Goal: Communication & Community: Answer question/provide support

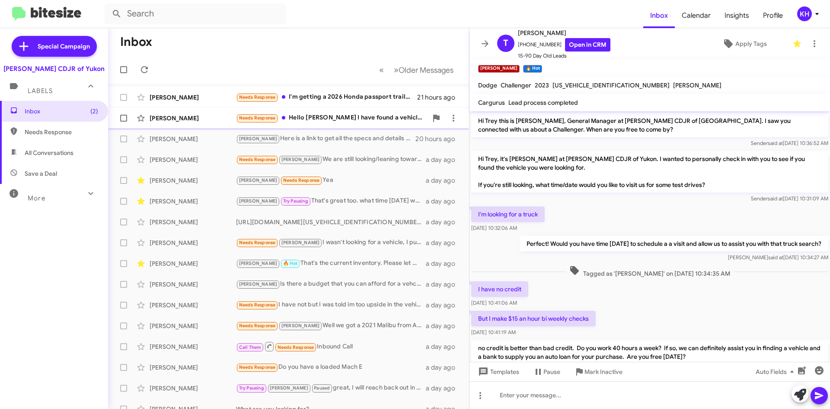
scroll to position [216, 0]
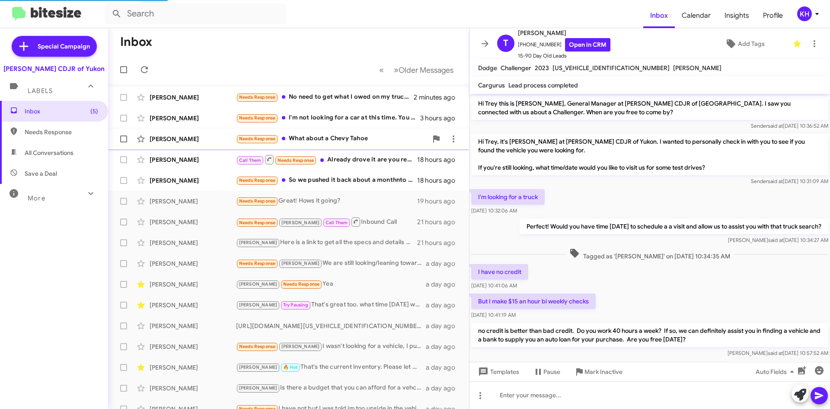
scroll to position [198, 0]
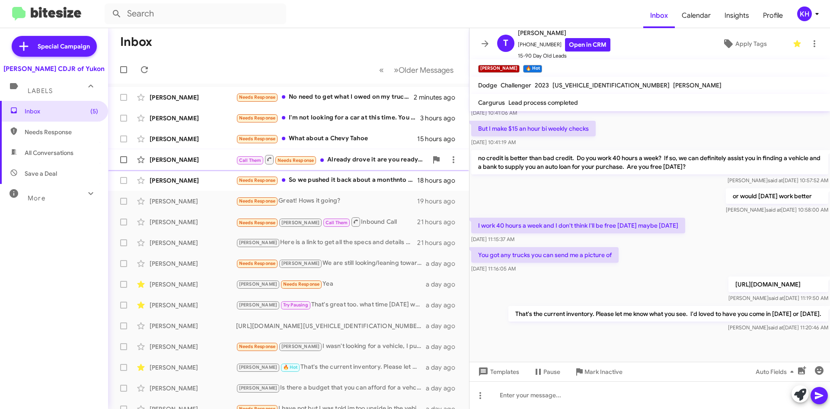
click at [353, 162] on div "Call Them Needs Response Already drove it are you ready to make a deal" at bounding box center [332, 159] width 192 height 11
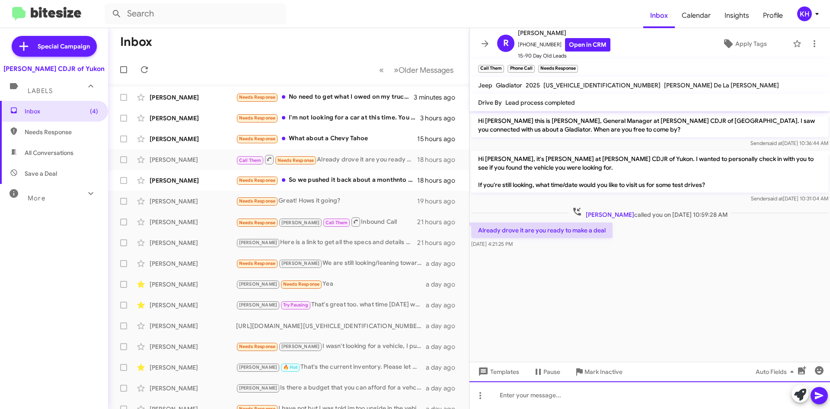
click at [511, 395] on div at bounding box center [650, 395] width 361 height 28
paste div
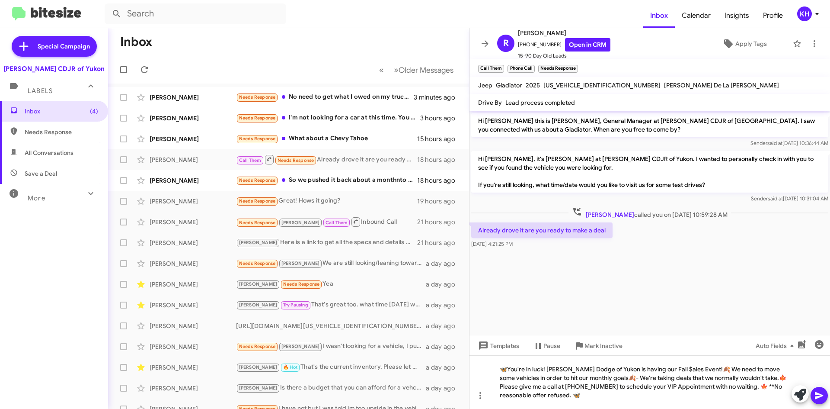
click at [823, 395] on icon at bounding box center [819, 395] width 8 height 7
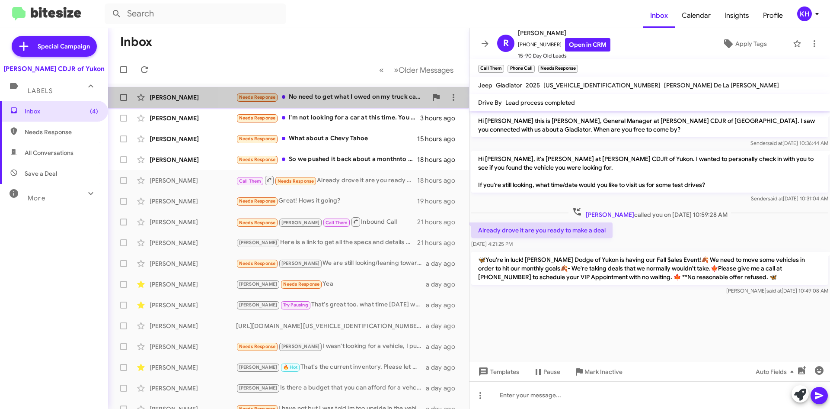
click at [311, 97] on div "Needs Response No need to get what I owed on my truck can carry $2000 over on w…" at bounding box center [332, 97] width 192 height 10
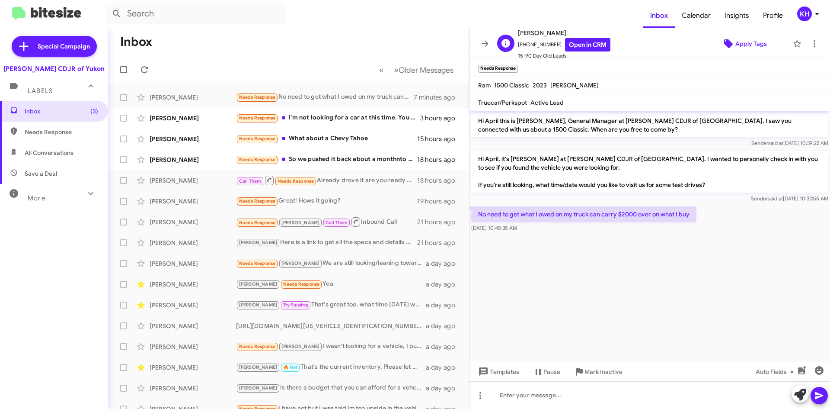
click at [751, 42] on span "Apply Tags" at bounding box center [751, 44] width 32 height 16
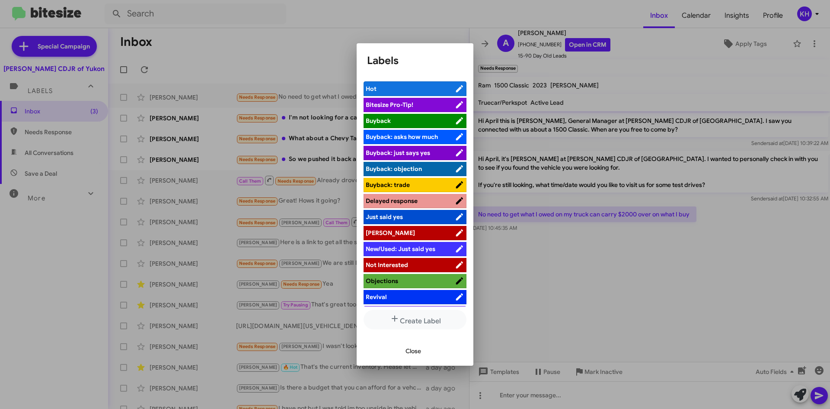
click at [399, 228] on li "[PERSON_NAME]" at bounding box center [415, 233] width 103 height 14
click at [456, 233] on icon at bounding box center [459, 232] width 7 height 7
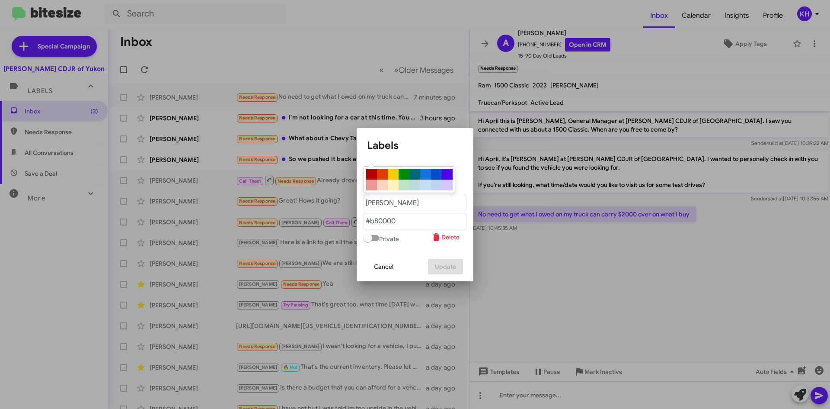
click at [532, 260] on div at bounding box center [415, 204] width 830 height 409
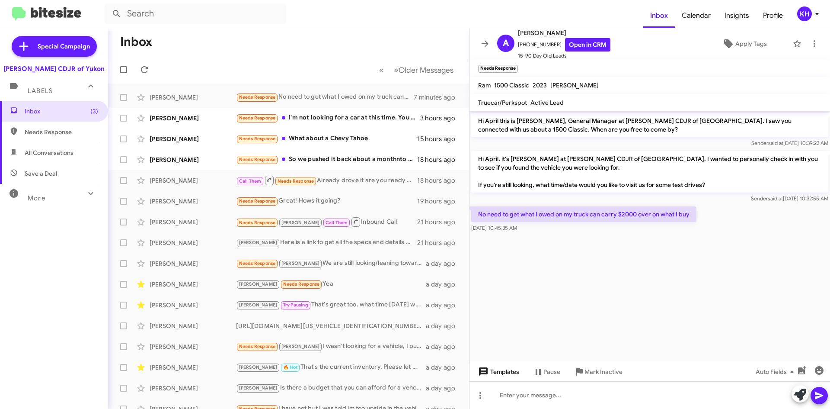
click at [509, 376] on span "Templates" at bounding box center [497, 372] width 43 height 16
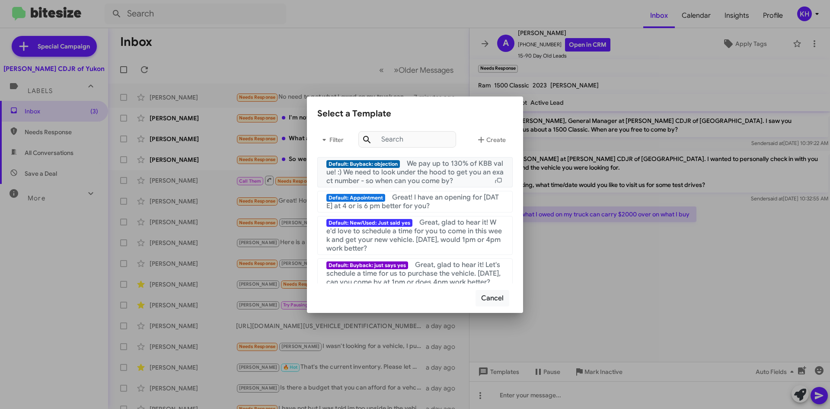
click at [412, 172] on span "We pay up to 130% of KBB value! :) We need to look under the hood to get you an…" at bounding box center [414, 172] width 177 height 26
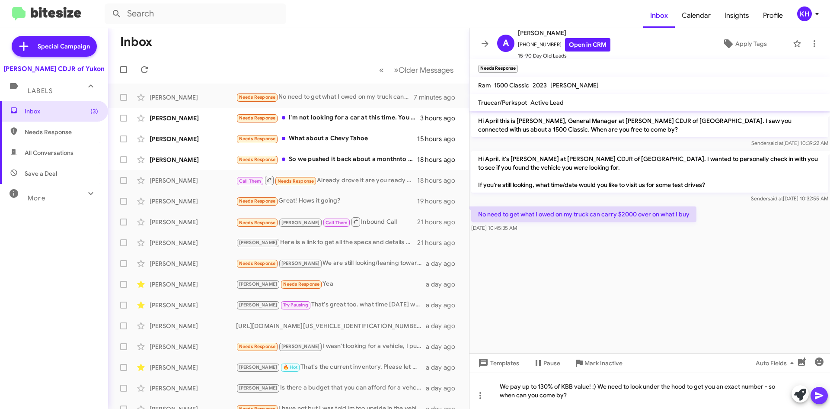
click at [821, 396] on icon at bounding box center [819, 395] width 10 height 10
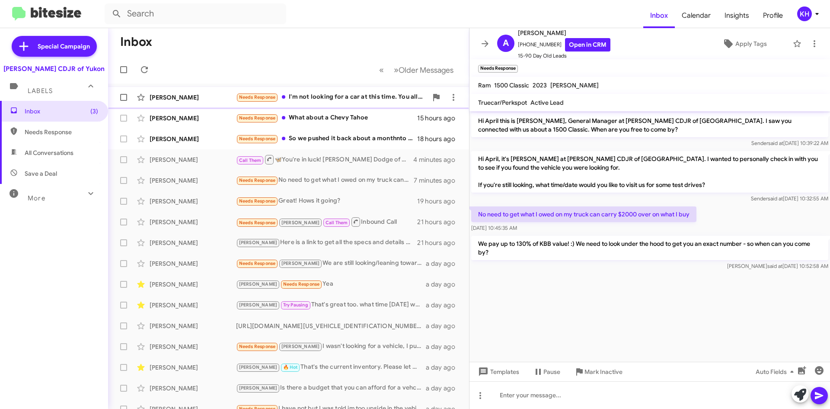
click at [329, 93] on div "Needs Response I'm not looking for a car at this time. You all reached out inqu…" at bounding box center [332, 97] width 192 height 10
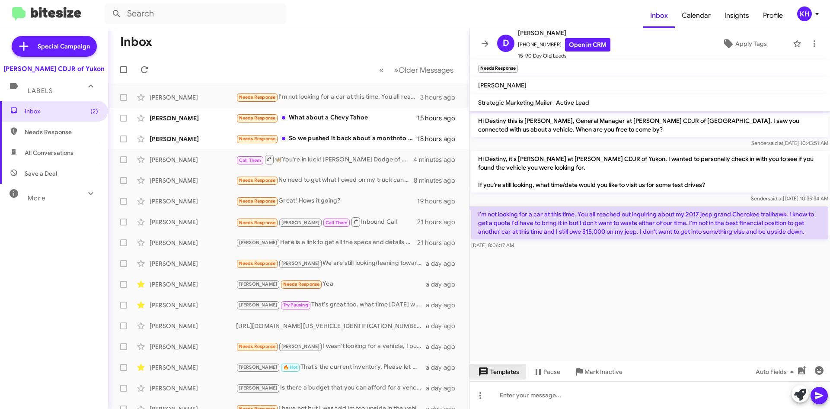
click at [505, 371] on span "Templates" at bounding box center [497, 372] width 43 height 16
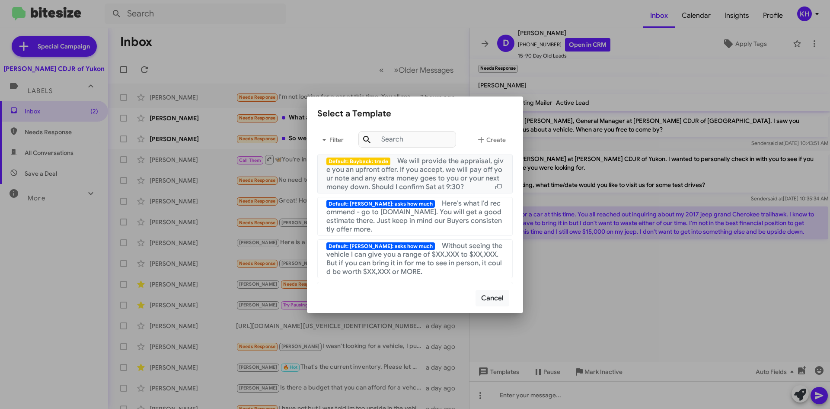
scroll to position [389, 0]
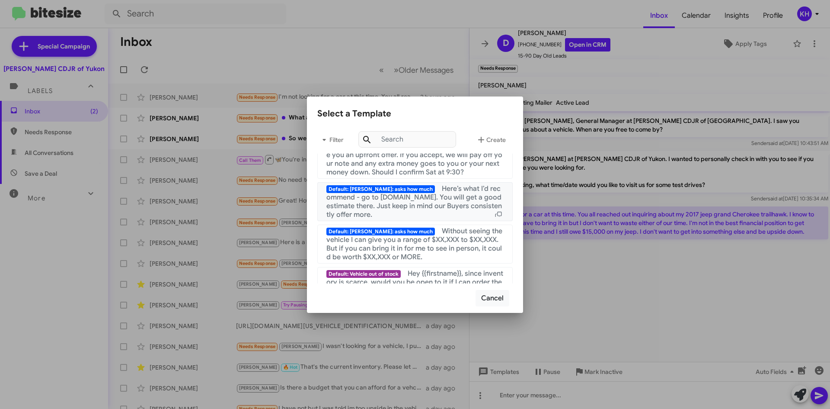
click at [357, 214] on span "Here’s what I’d recommend - go to [DOMAIN_NAME]. You will get a good estimate t…" at bounding box center [414, 201] width 176 height 35
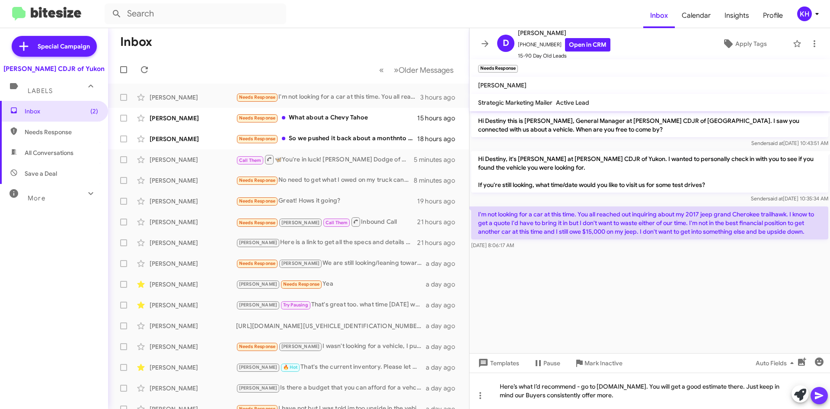
click at [820, 393] on icon at bounding box center [819, 395] width 10 height 10
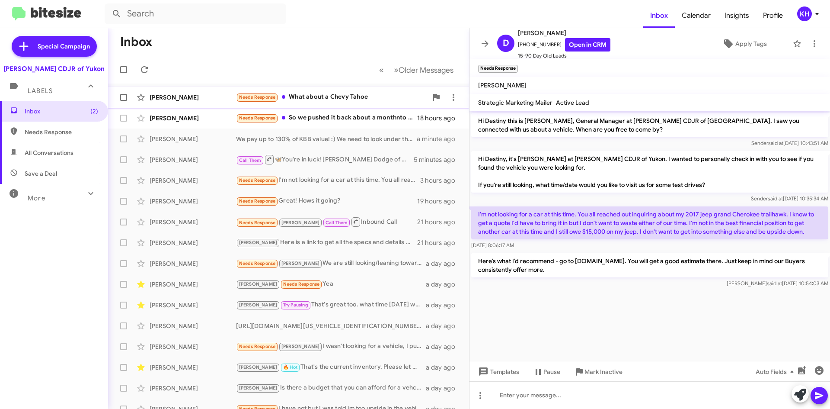
click at [308, 95] on div "Needs Response What about a Chevy Tahoe" at bounding box center [332, 97] width 192 height 10
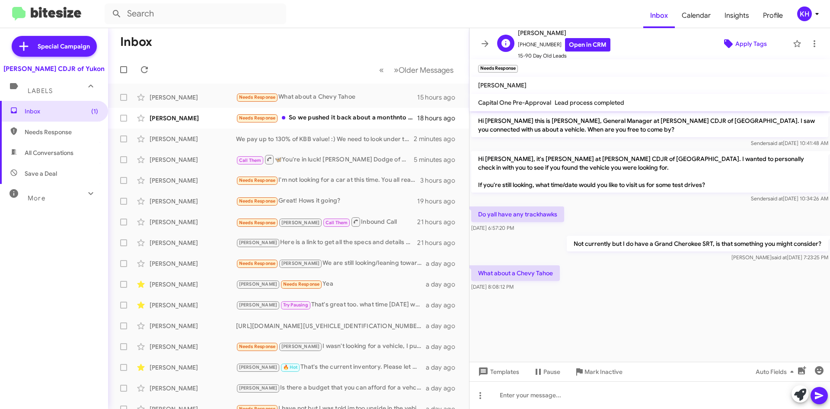
click at [743, 47] on span "Apply Tags" at bounding box center [751, 44] width 32 height 16
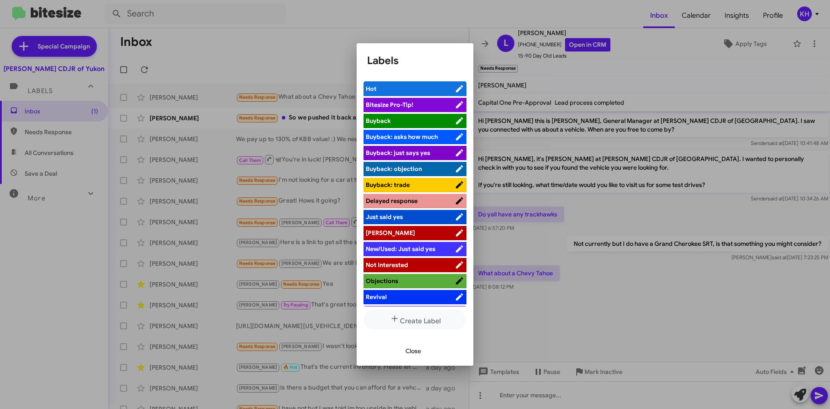
click at [456, 234] on icon at bounding box center [459, 232] width 7 height 7
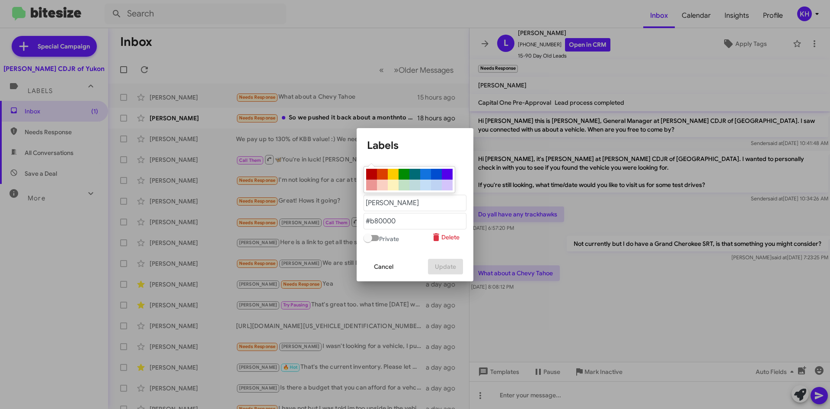
click at [586, 275] on div at bounding box center [415, 204] width 830 height 409
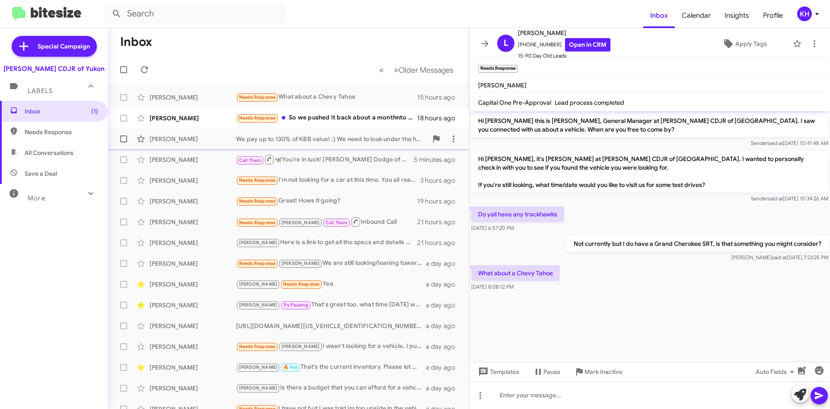
click at [260, 140] on div "We pay up to 130% of KBB value! :) We need to look under the hood to get you an…" at bounding box center [332, 138] width 192 height 9
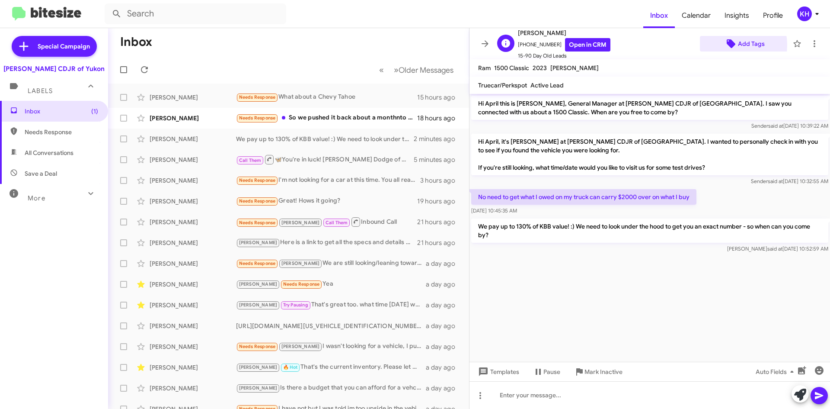
click at [727, 45] on icon at bounding box center [731, 43] width 9 height 9
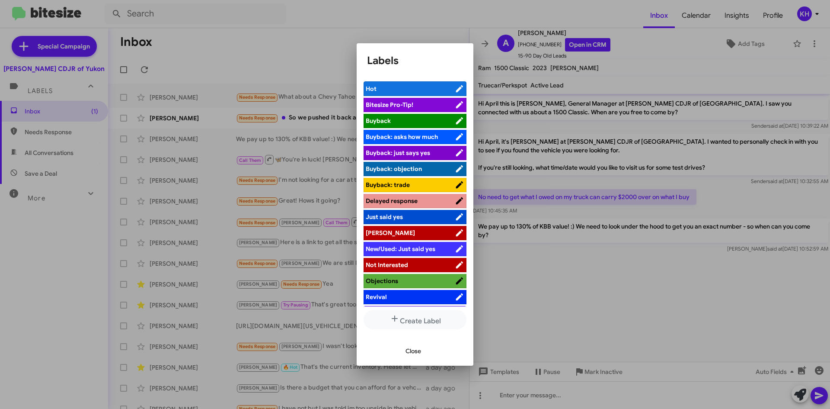
click at [455, 232] on icon at bounding box center [460, 232] width 10 height 10
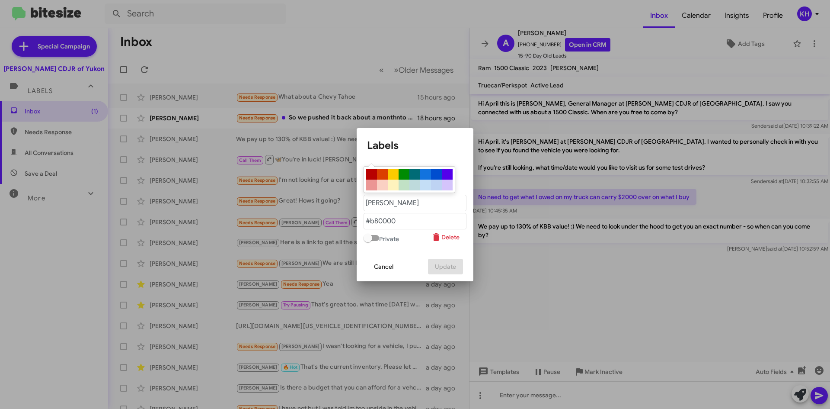
drag, startPoint x: 647, startPoint y: 293, endPoint x: 644, endPoint y: 288, distance: 5.0
click at [646, 293] on div at bounding box center [415, 204] width 830 height 409
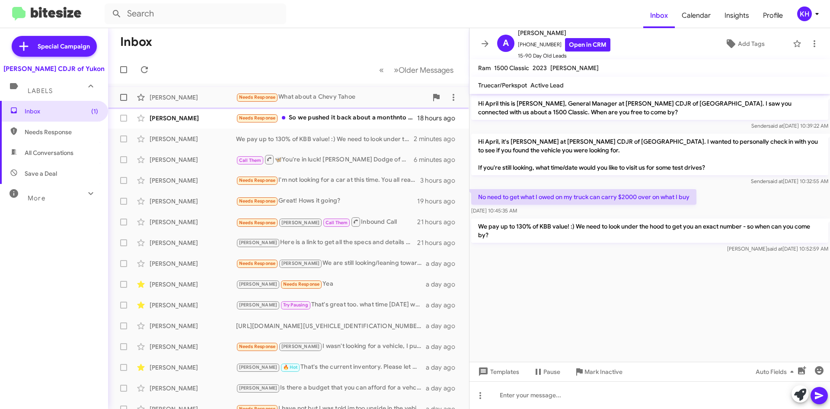
click at [297, 97] on div "Needs Response What about a Chevy Tahoe" at bounding box center [332, 97] width 192 height 10
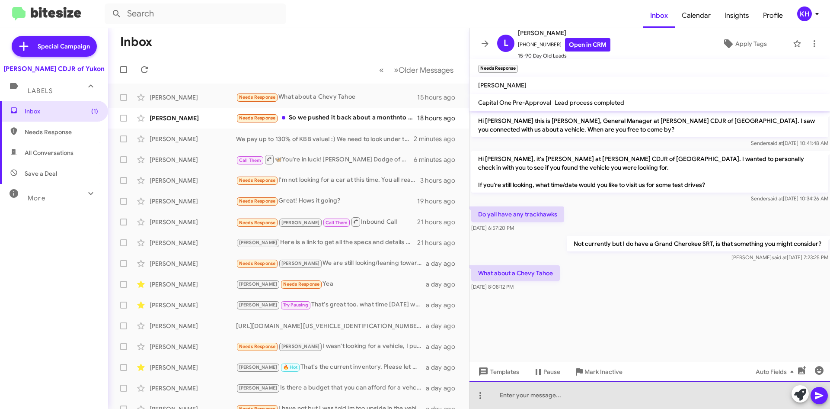
click at [524, 398] on div at bounding box center [650, 395] width 361 height 28
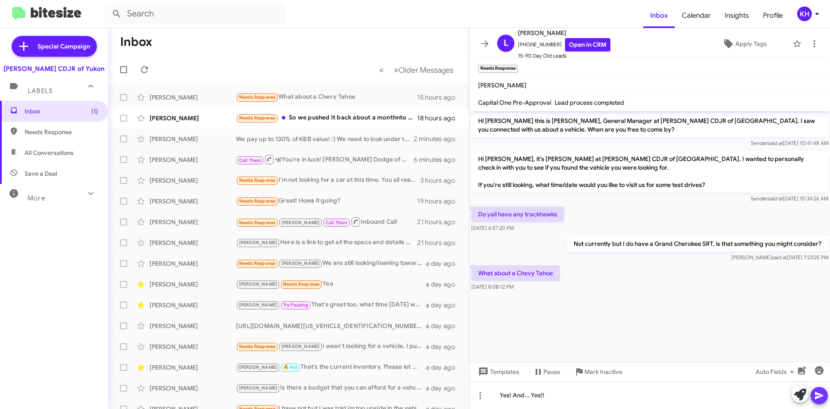
click at [821, 398] on icon at bounding box center [819, 395] width 10 height 10
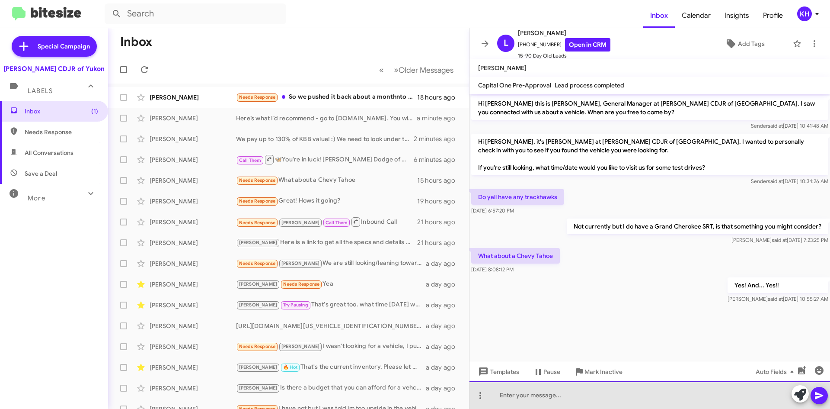
click at [525, 400] on div at bounding box center [650, 395] width 361 height 28
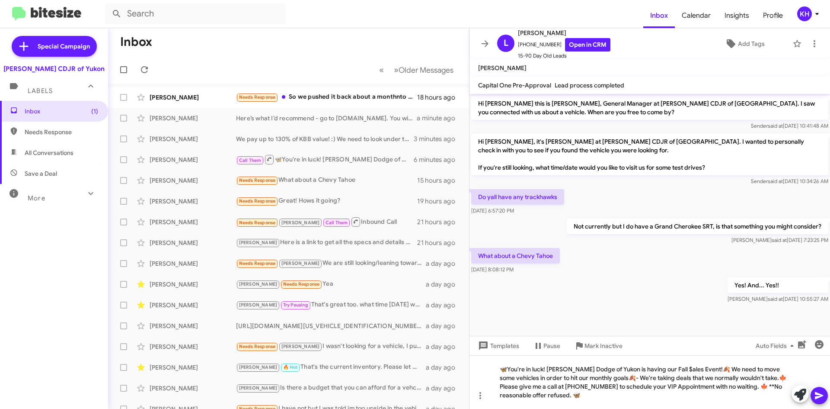
click at [818, 394] on icon at bounding box center [819, 395] width 8 height 7
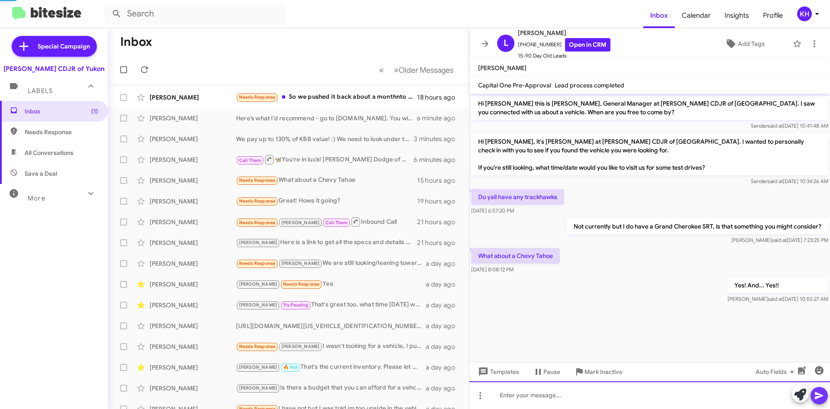
scroll to position [5, 0]
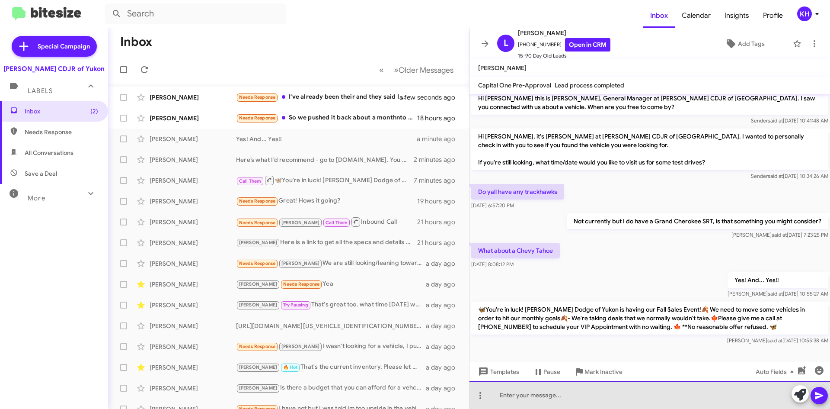
click at [527, 394] on div at bounding box center [650, 395] width 361 height 28
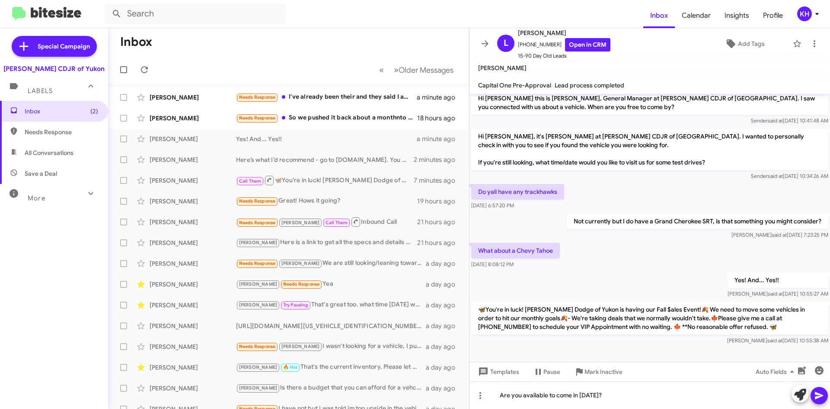
click at [818, 393] on icon at bounding box center [819, 395] width 8 height 7
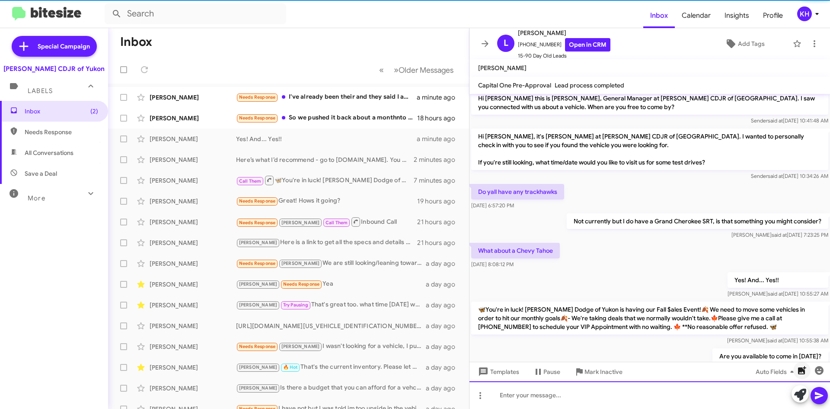
scroll to position [37, 0]
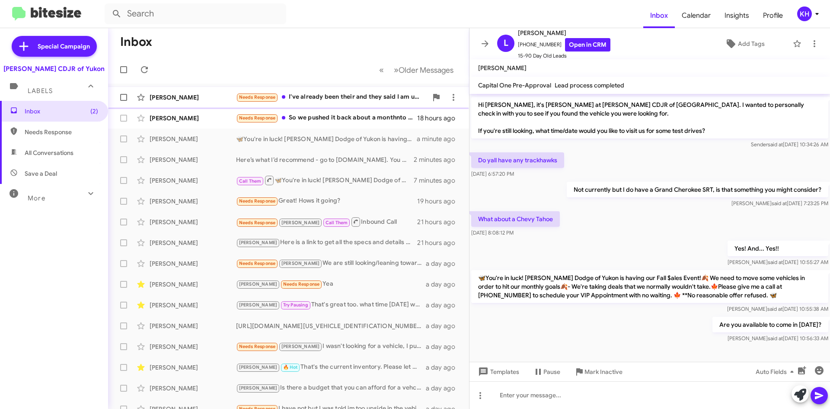
click at [322, 93] on div "Needs Response I've already been their and they said I am upside down" at bounding box center [332, 97] width 192 height 10
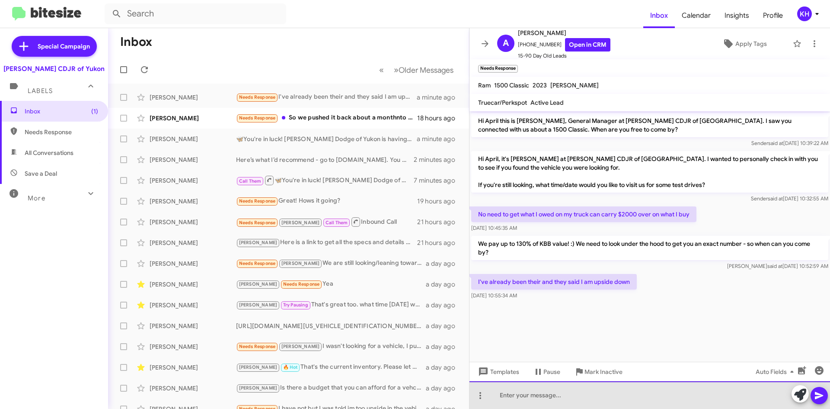
click at [509, 396] on div at bounding box center [650, 395] width 361 height 28
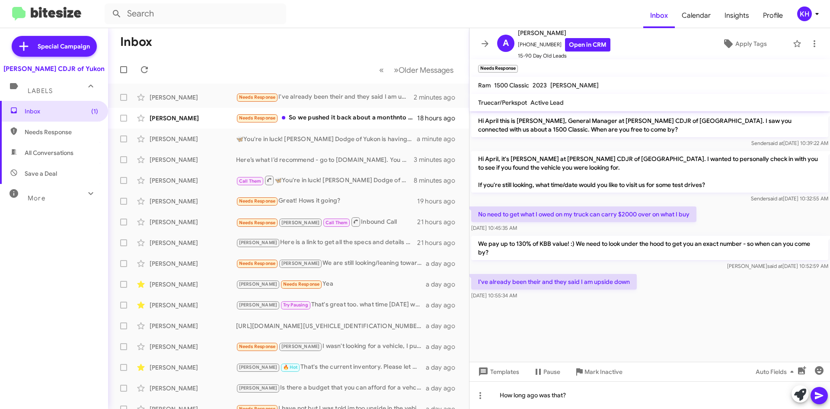
click at [816, 398] on icon at bounding box center [819, 395] width 8 height 7
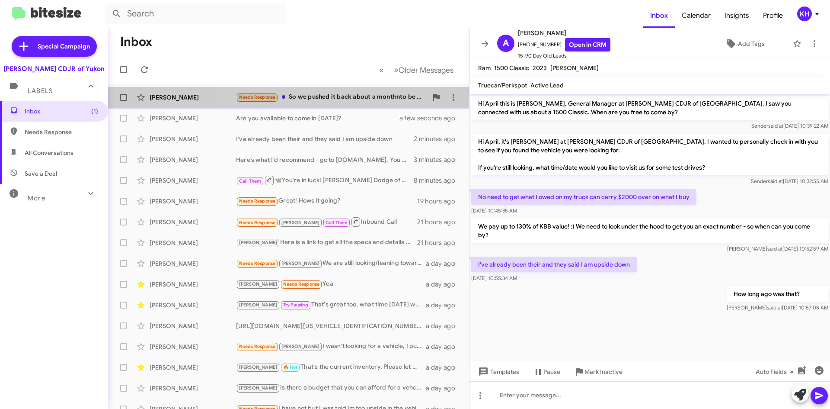
click at [313, 98] on div "Needs Response So we pushed it back about a monthnto be safe" at bounding box center [332, 97] width 192 height 10
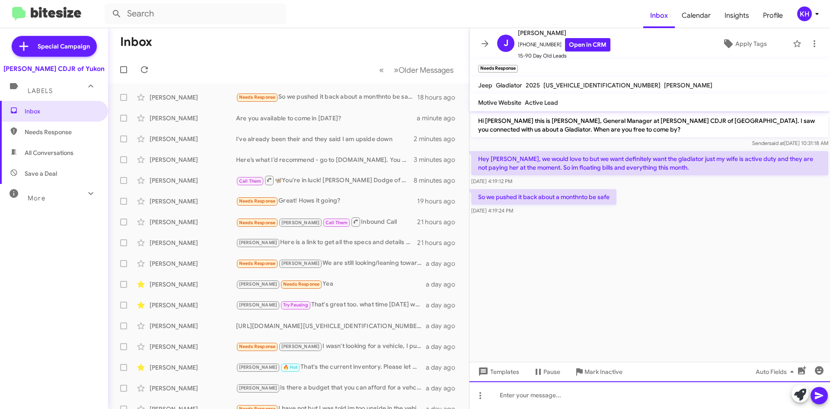
click at [498, 396] on div at bounding box center [650, 395] width 361 height 28
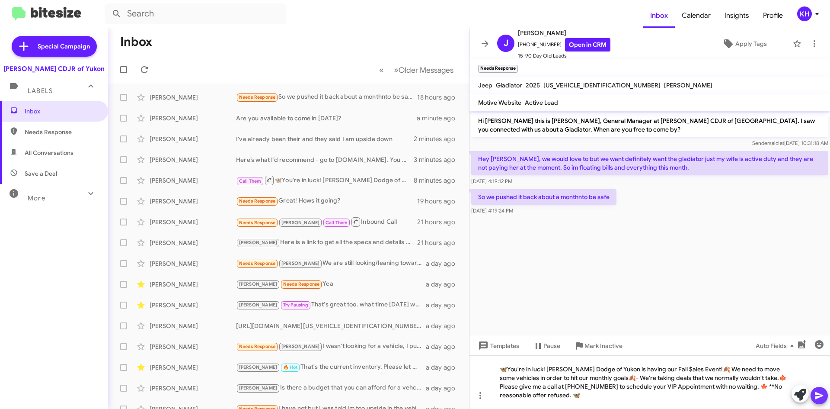
click at [816, 394] on icon at bounding box center [819, 395] width 8 height 7
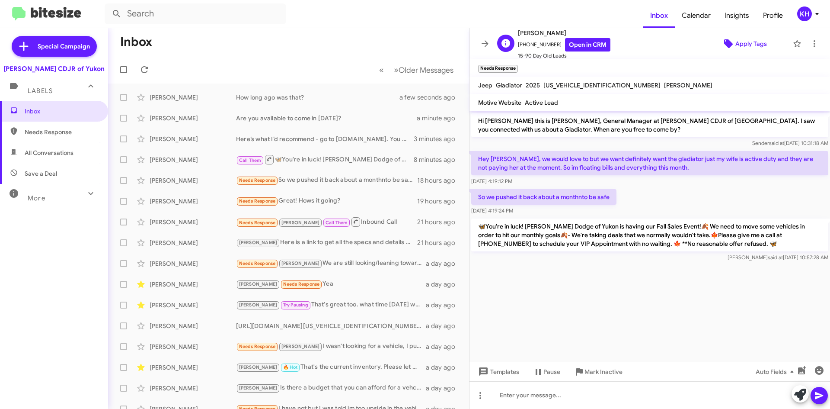
click at [724, 42] on icon at bounding box center [728, 43] width 9 height 9
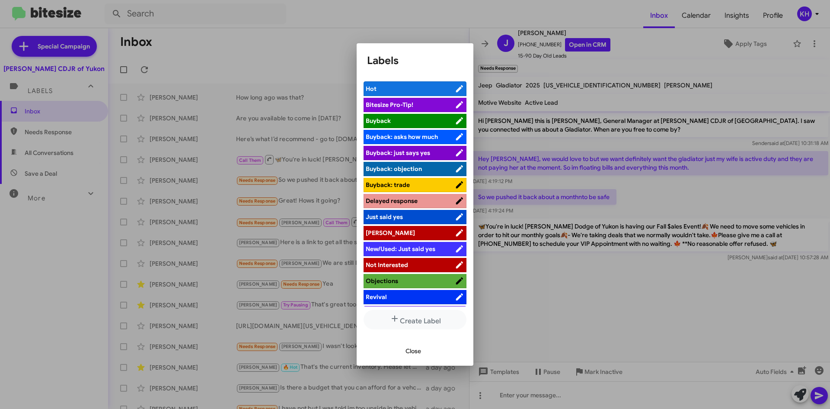
click at [456, 233] on icon at bounding box center [459, 232] width 7 height 7
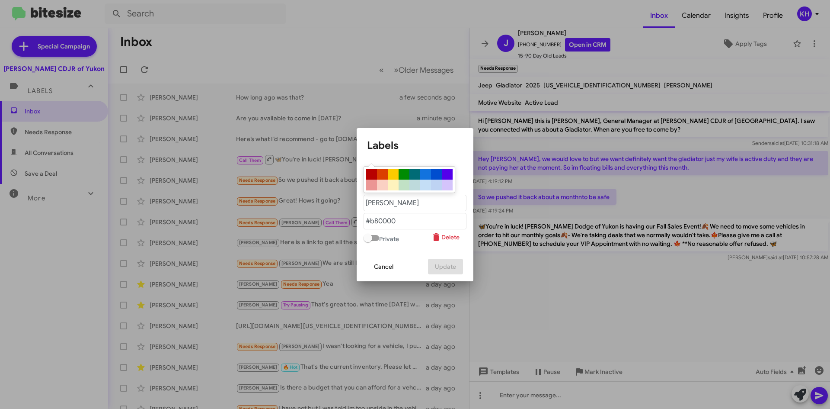
click at [568, 303] on div at bounding box center [415, 204] width 830 height 409
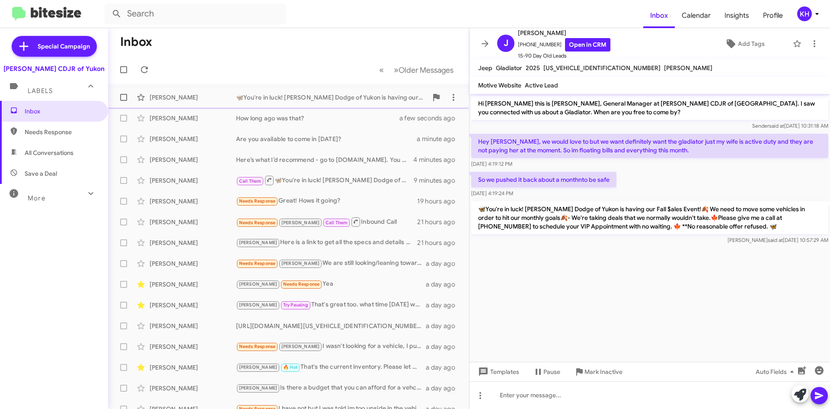
click at [243, 101] on div "🦋You're in luck! [PERSON_NAME] Dodge of Yukon is having our Fall $ales Event!🍂 …" at bounding box center [332, 97] width 192 height 9
click at [727, 45] on icon at bounding box center [731, 43] width 9 height 9
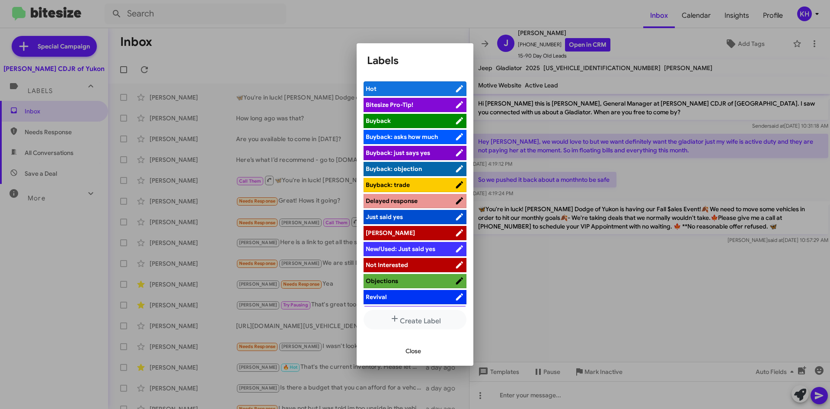
click at [456, 233] on icon at bounding box center [459, 232] width 7 height 7
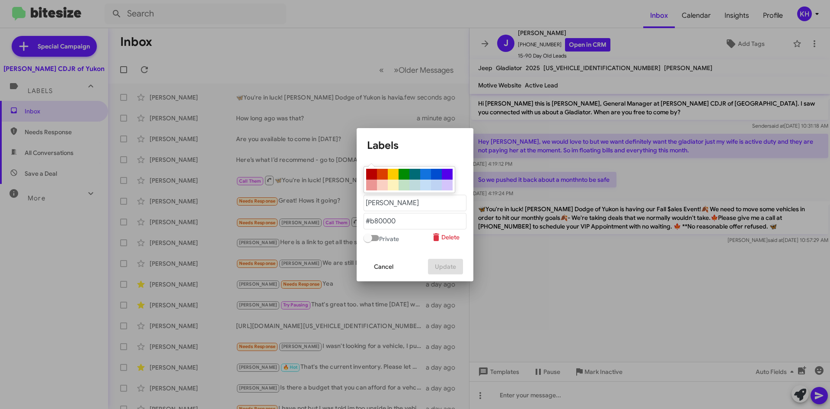
click at [567, 276] on div at bounding box center [415, 204] width 830 height 409
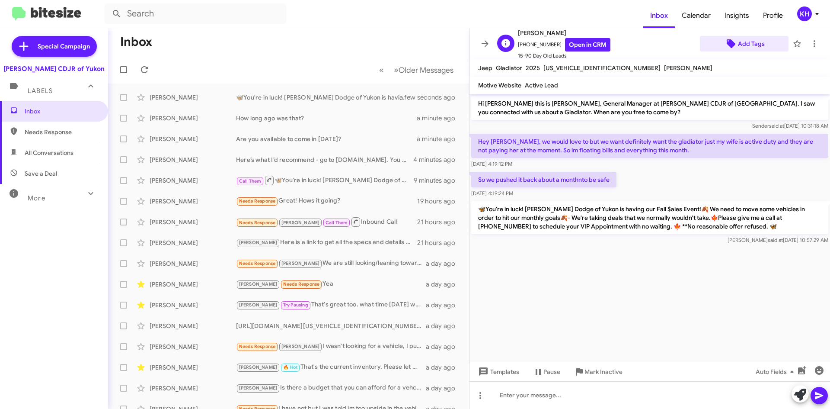
click at [754, 48] on span "Add Tags" at bounding box center [751, 44] width 27 height 16
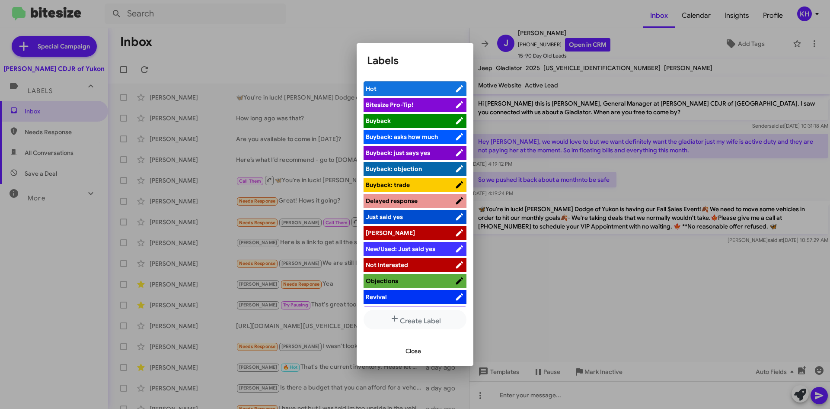
click at [456, 235] on icon at bounding box center [459, 232] width 7 height 7
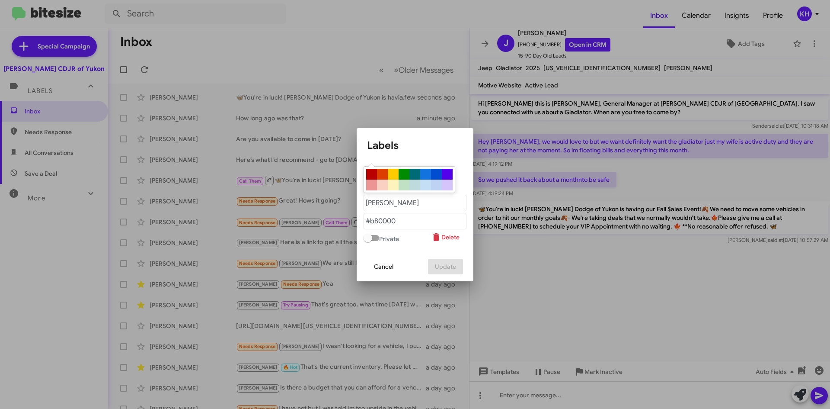
click at [559, 262] on div at bounding box center [415, 204] width 830 height 409
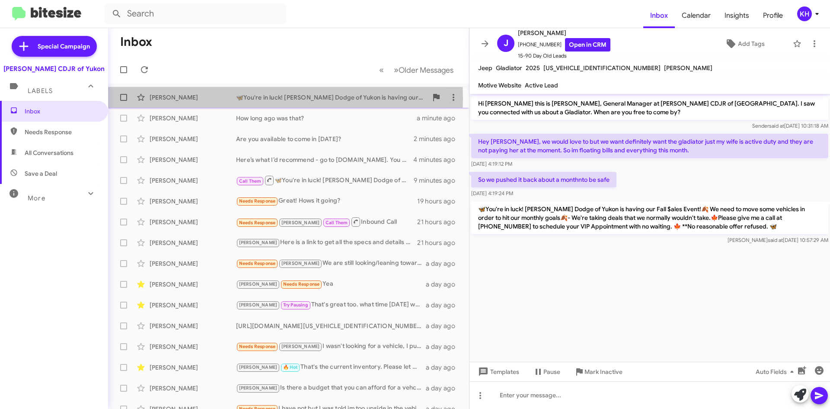
click at [179, 98] on div "[PERSON_NAME]" at bounding box center [193, 97] width 86 height 9
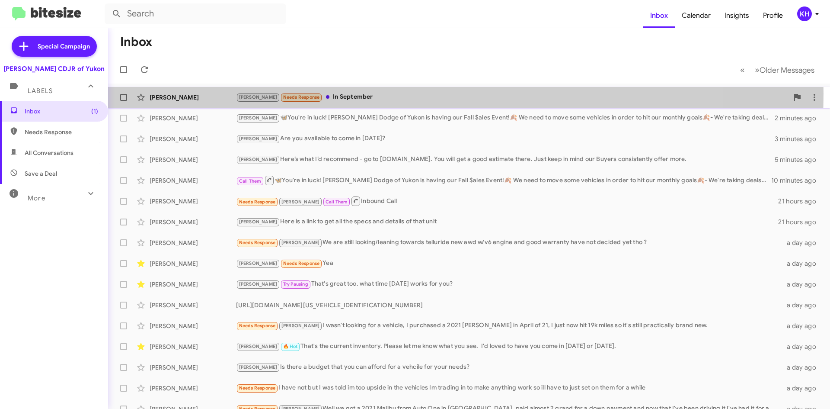
click at [334, 93] on div "[PERSON_NAME] Needs Response In September" at bounding box center [512, 97] width 553 height 10
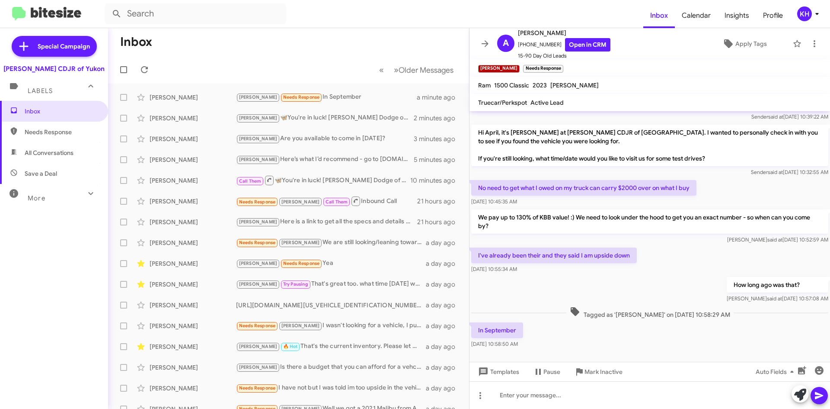
scroll to position [32, 0]
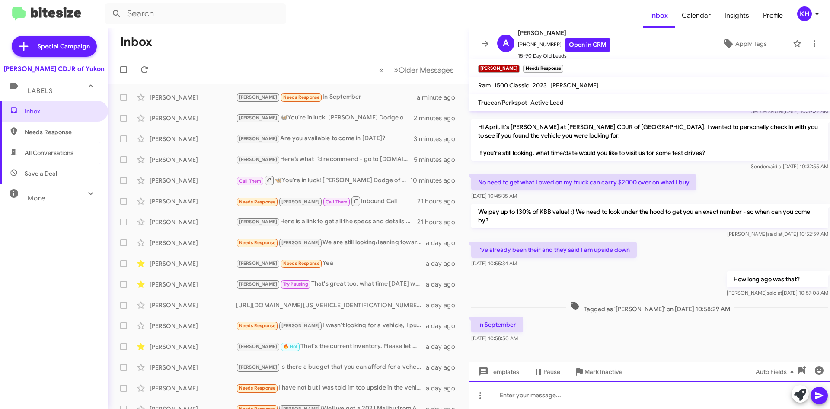
click at [514, 395] on div at bounding box center [650, 395] width 361 height 28
click at [559, 395] on div "Ok. You're right. Thant may be about the same." at bounding box center [650, 395] width 361 height 28
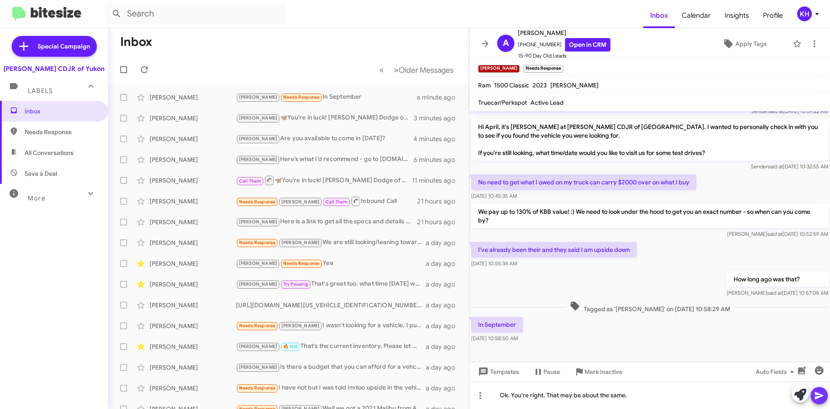
click at [819, 396] on icon at bounding box center [819, 395] width 8 height 7
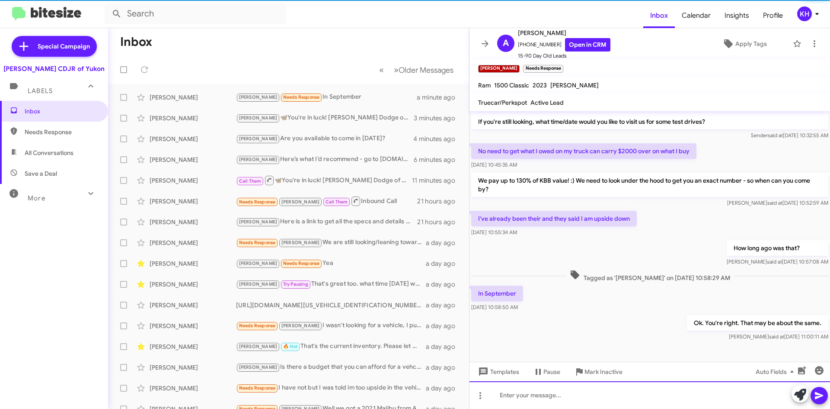
scroll to position [64, 0]
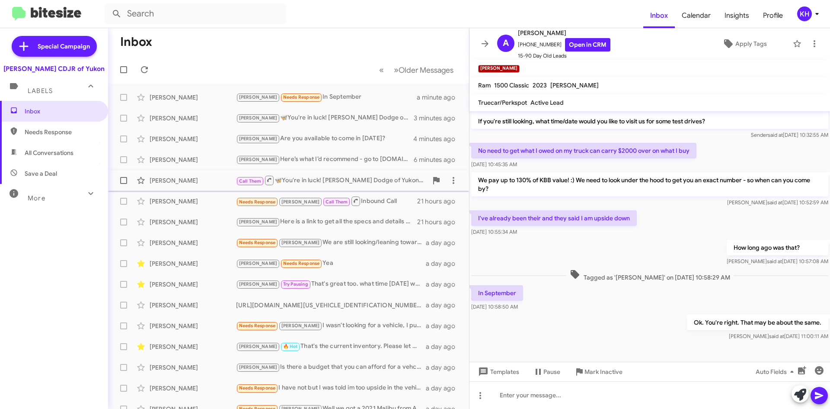
click at [169, 183] on div "[PERSON_NAME]" at bounding box center [193, 180] width 86 height 9
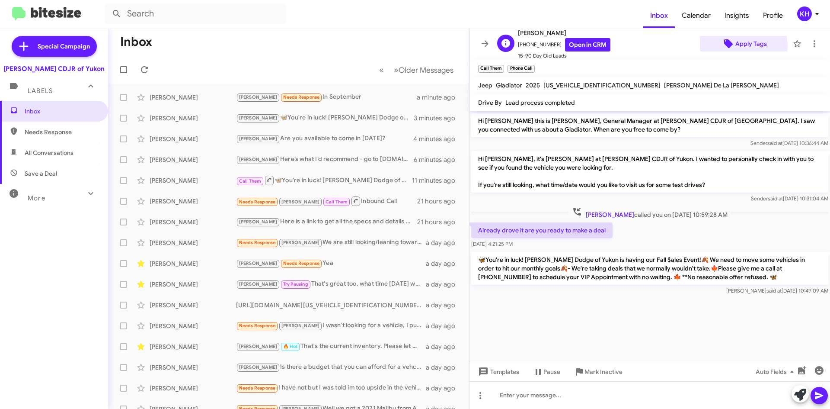
click at [735, 46] on span "Apply Tags" at bounding box center [751, 44] width 32 height 16
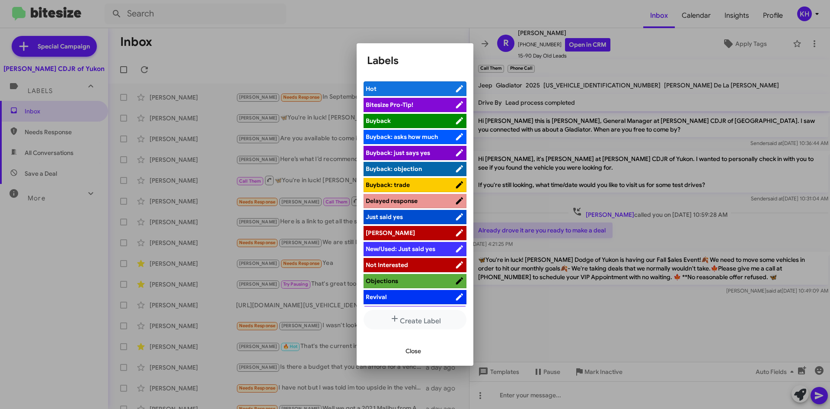
click at [456, 232] on icon at bounding box center [459, 232] width 7 height 7
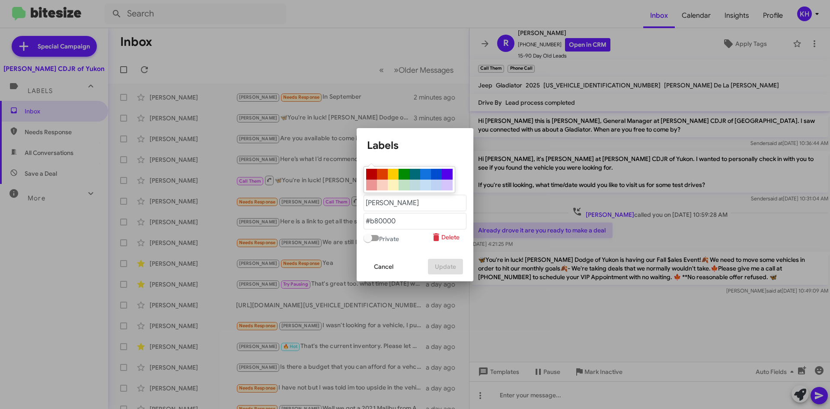
click at [660, 64] on div at bounding box center [415, 204] width 830 height 409
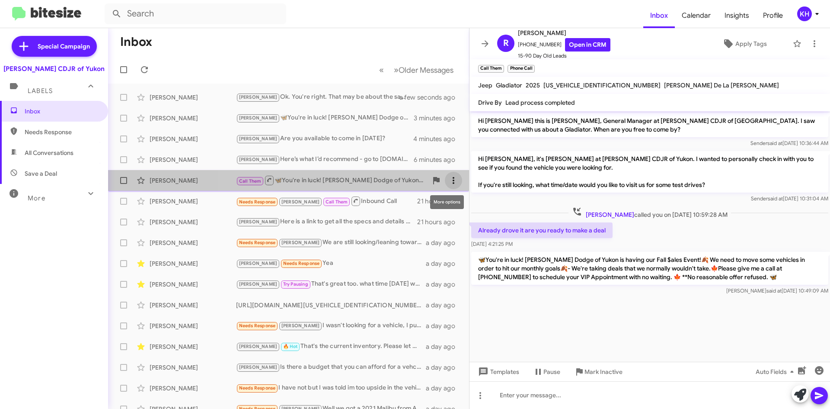
click at [453, 183] on icon at bounding box center [454, 180] width 2 height 7
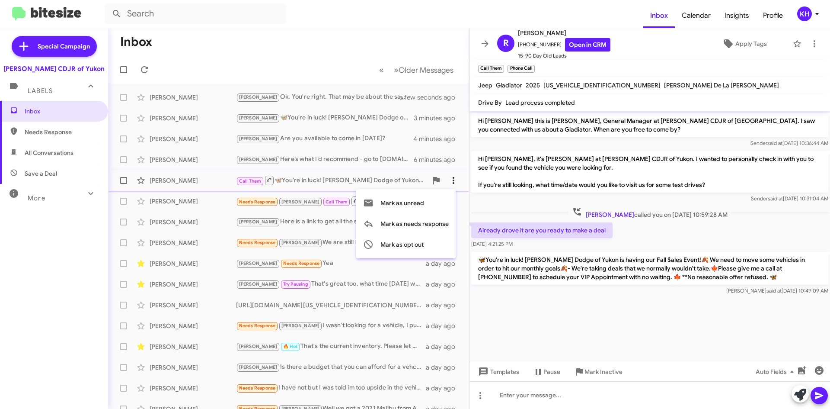
click at [447, 183] on div at bounding box center [415, 204] width 830 height 409
click at [175, 175] on div "Robert Lane Call Them 🦋You're in luck! Joe Cooper Dodge of Yukon is having our …" at bounding box center [288, 180] width 347 height 17
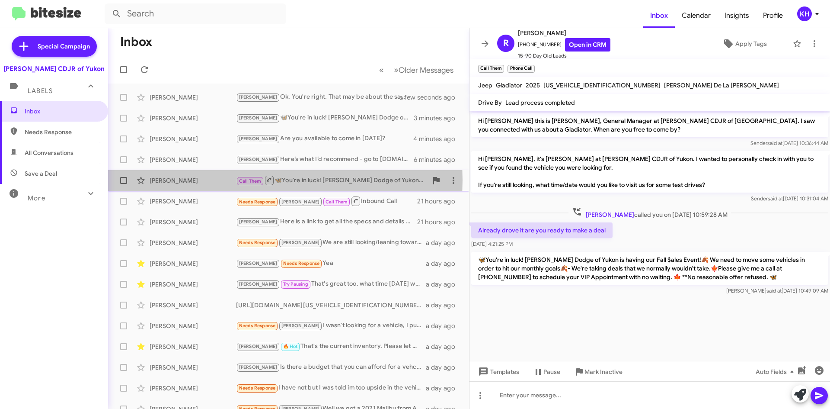
click at [175, 180] on div "[PERSON_NAME]" at bounding box center [193, 180] width 86 height 9
click at [293, 179] on div "Call Them 🦋You're in luck! Joe Cooper Dodge of Yukon is having our Fall $ales E…" at bounding box center [332, 180] width 192 height 11
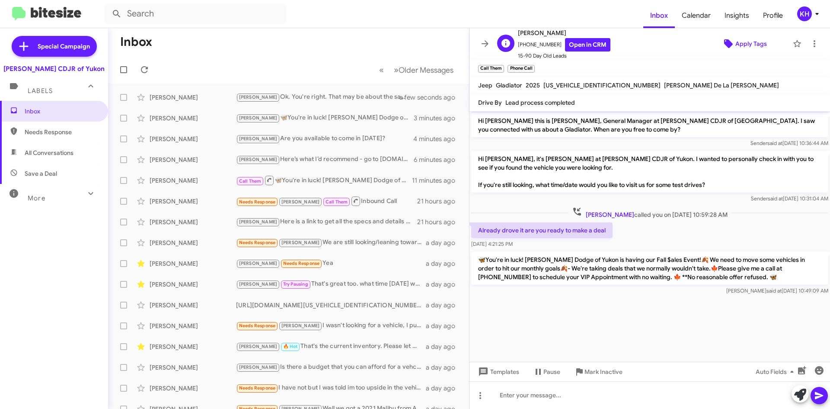
click at [724, 44] on icon at bounding box center [728, 43] width 9 height 9
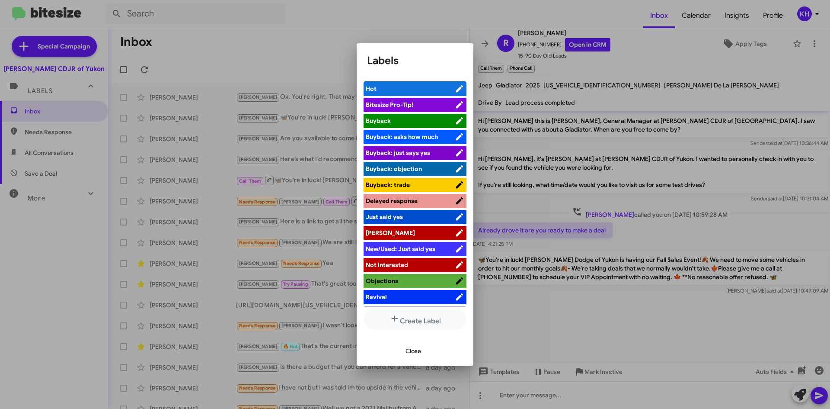
click at [455, 233] on icon at bounding box center [460, 232] width 10 height 10
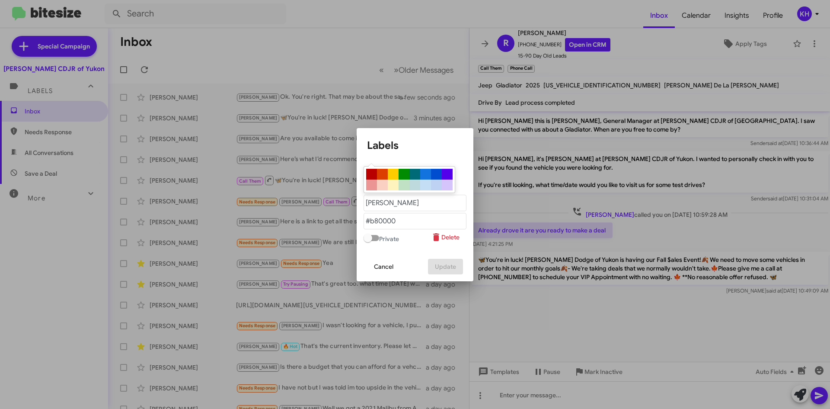
click at [371, 176] on div at bounding box center [371, 174] width 11 height 11
click at [444, 255] on div "Cancel Update" at bounding box center [415, 266] width 96 height 29
click at [543, 125] on div at bounding box center [415, 204] width 830 height 409
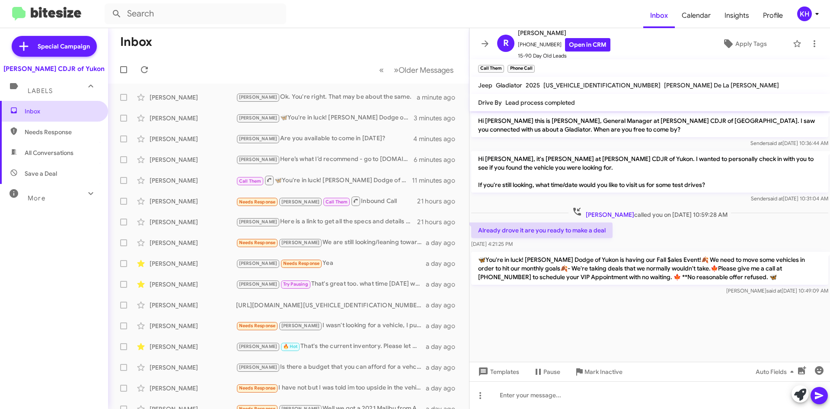
click at [44, 110] on span "Inbox" at bounding box center [61, 111] width 73 height 9
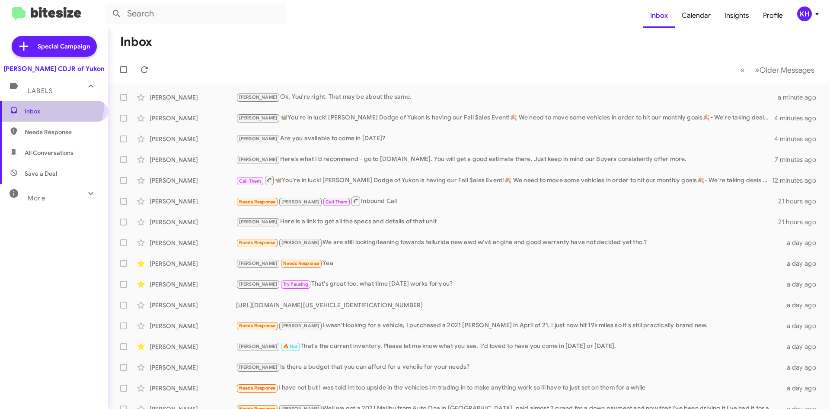
click at [39, 104] on span "Inbox" at bounding box center [54, 111] width 108 height 21
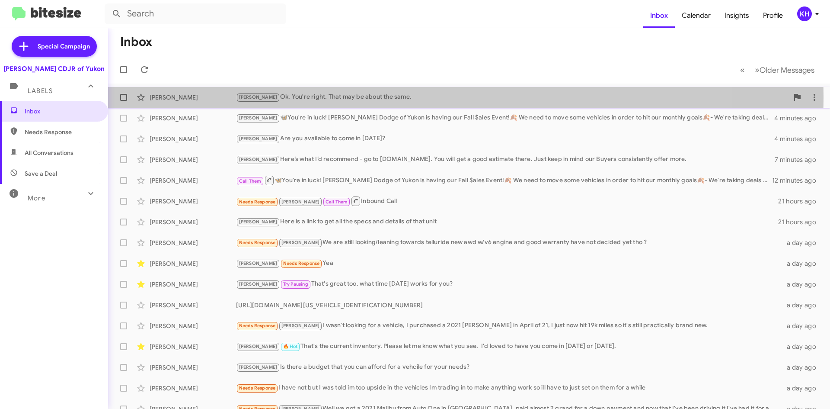
click at [174, 96] on div "[PERSON_NAME]" at bounding box center [193, 97] width 86 height 9
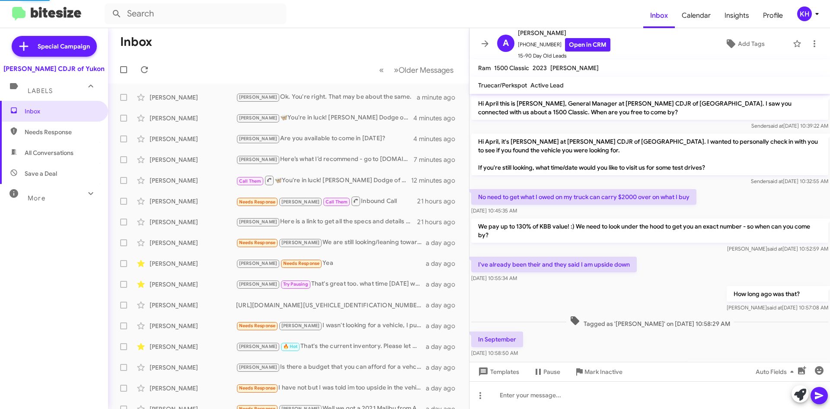
scroll to position [46, 0]
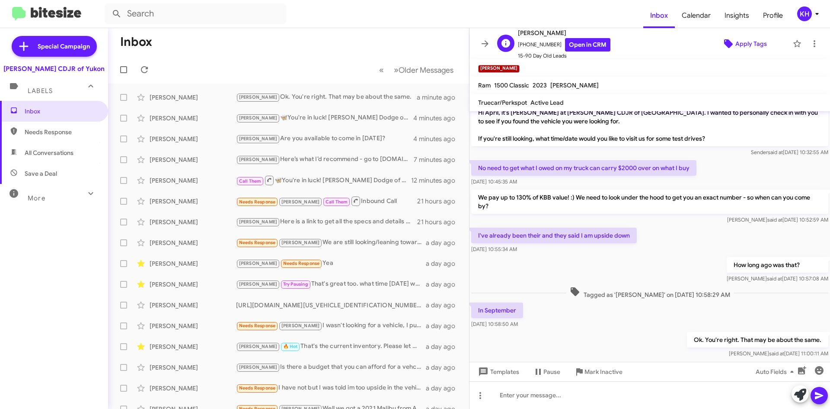
click at [725, 43] on icon at bounding box center [728, 43] width 9 height 9
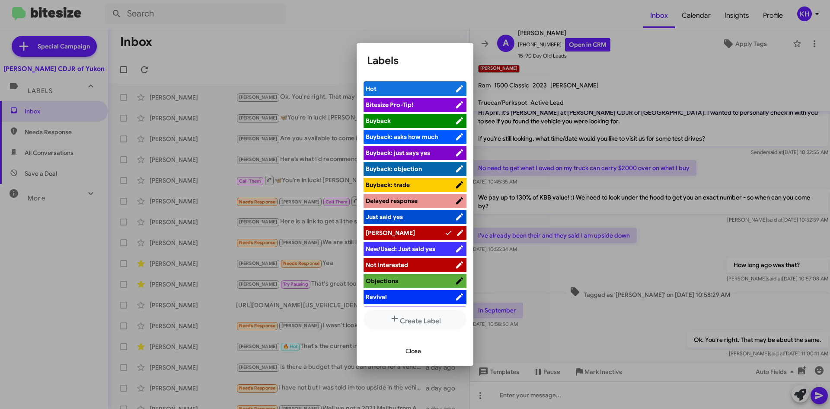
click at [367, 231] on span "[PERSON_NAME]" at bounding box center [390, 233] width 49 height 8
click at [582, 255] on div at bounding box center [415, 204] width 830 height 409
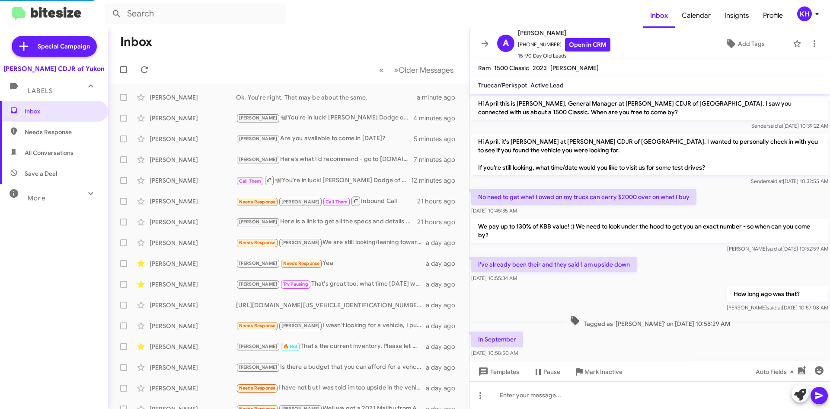
scroll to position [30, 0]
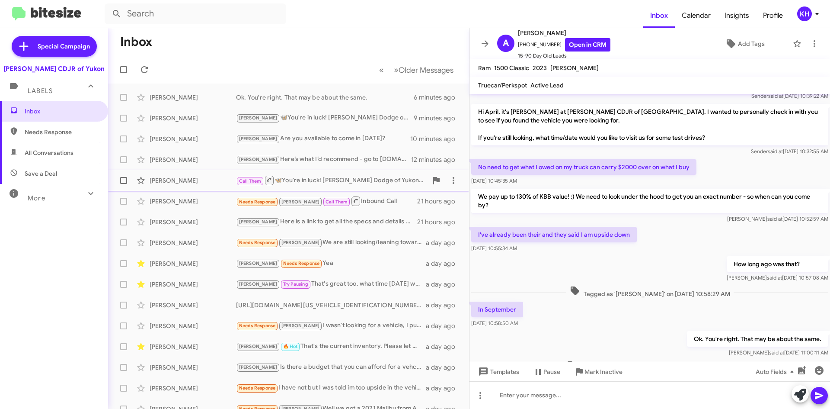
click at [182, 182] on div "[PERSON_NAME]" at bounding box center [193, 180] width 86 height 9
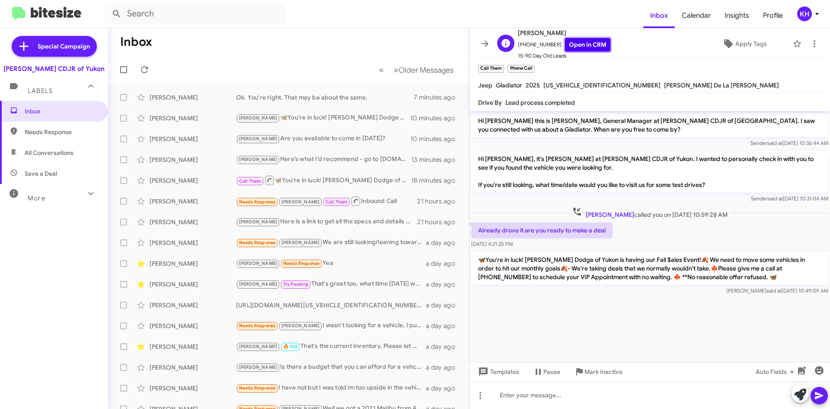
click at [582, 45] on link "Open in CRM" at bounding box center [587, 44] width 45 height 13
